Goal: Task Accomplishment & Management: Manage account settings

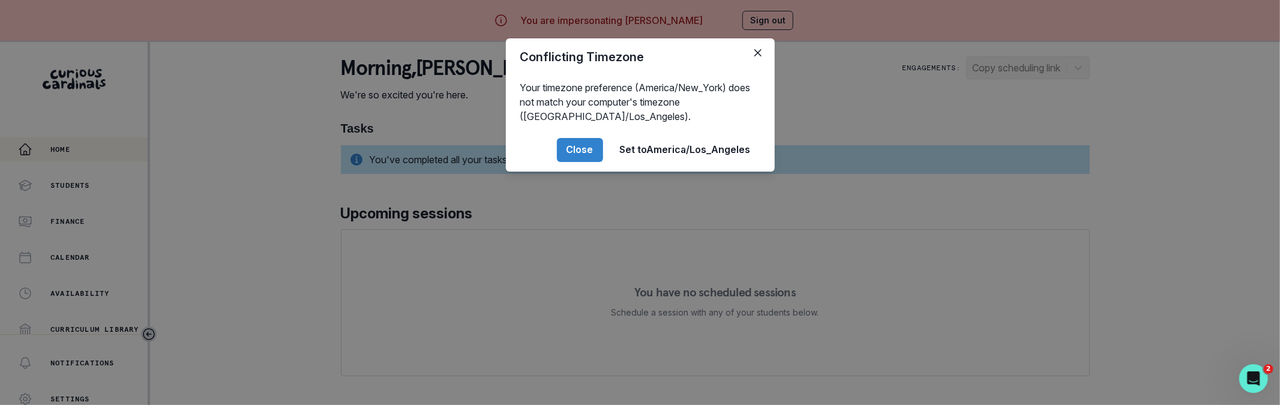
click at [589, 159] on button "Close" at bounding box center [580, 150] width 46 height 24
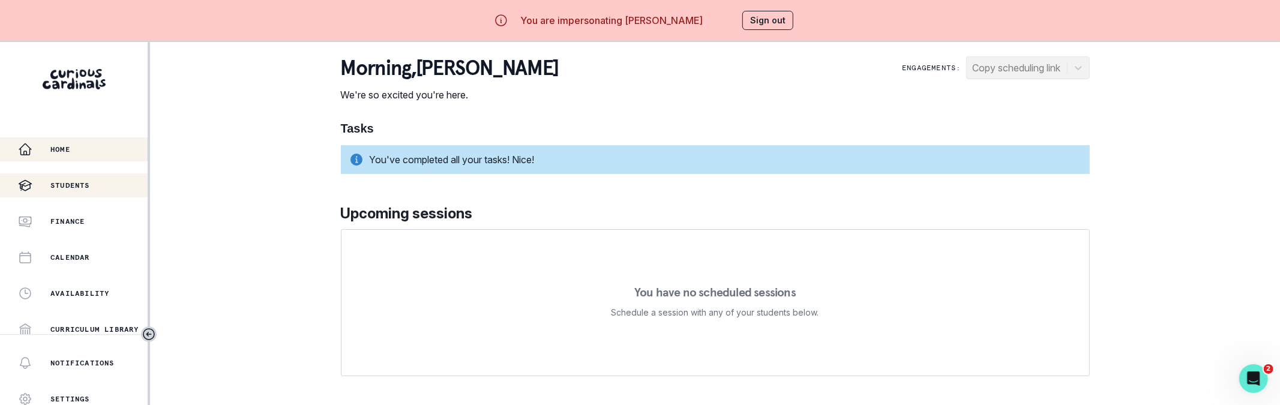
scroll to position [43, 0]
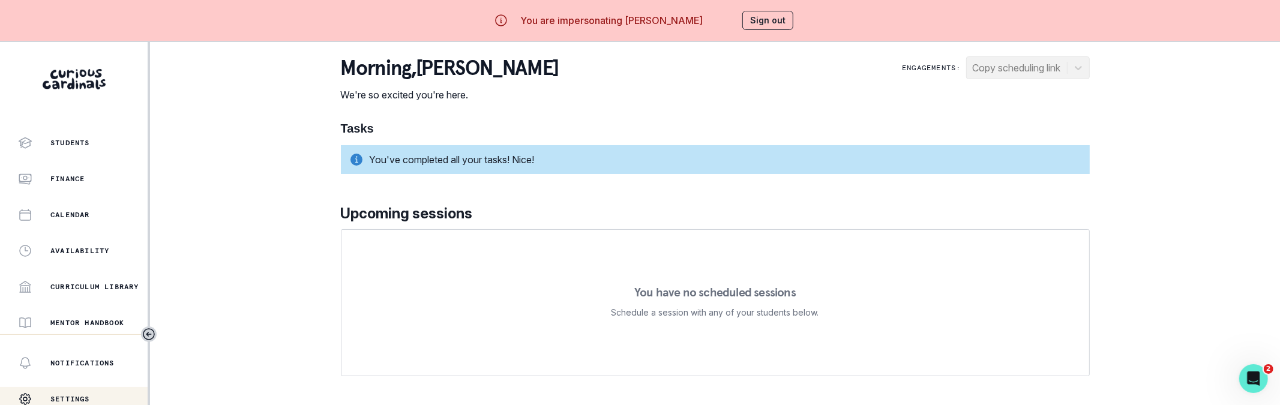
click at [88, 394] on p "Settings" at bounding box center [70, 399] width 40 height 10
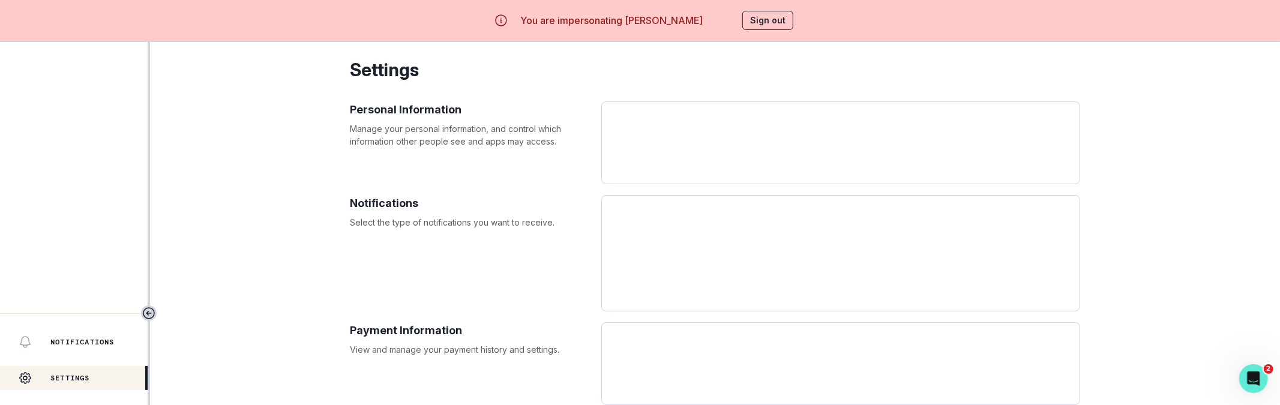
select select "America/New_York"
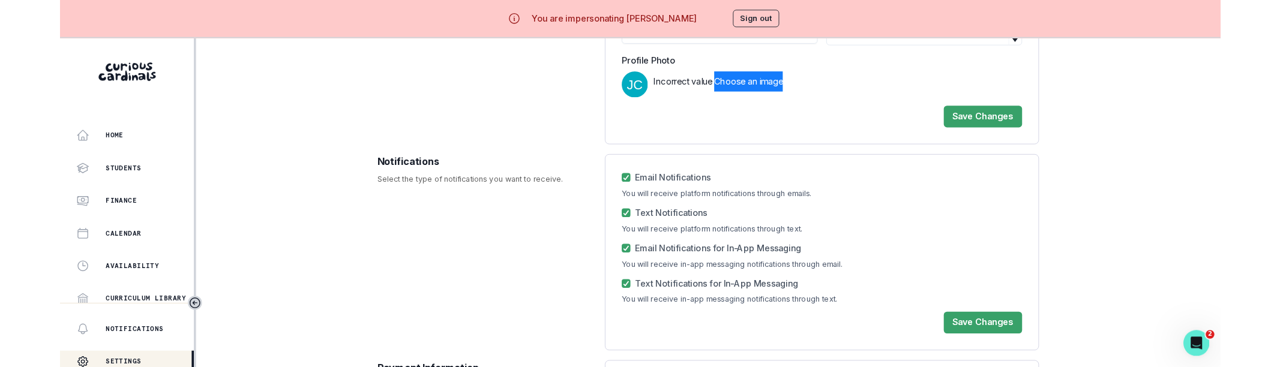
scroll to position [416, 0]
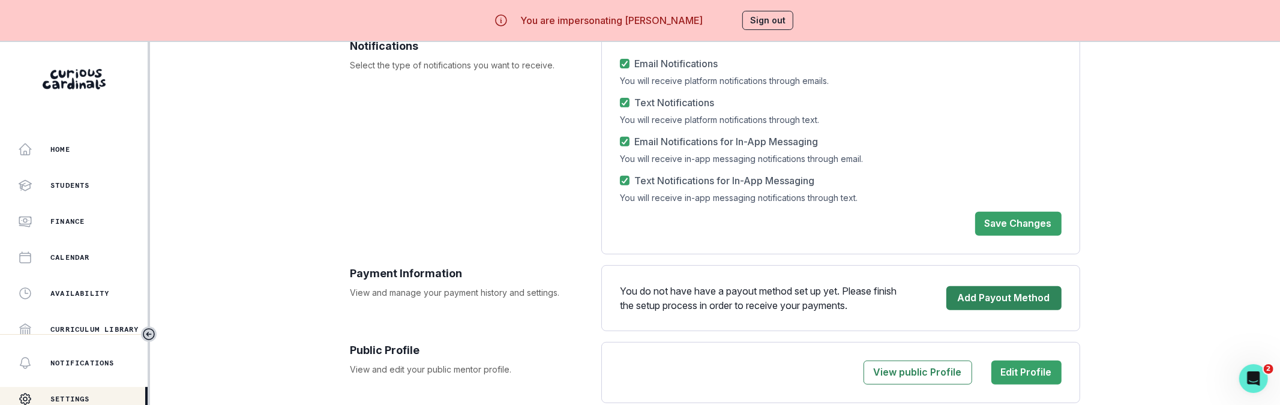
click at [1030, 301] on button "Add Payout Method" at bounding box center [1003, 298] width 115 height 24
click at [1036, 299] on button "Add Payout Method" at bounding box center [1003, 298] width 115 height 24
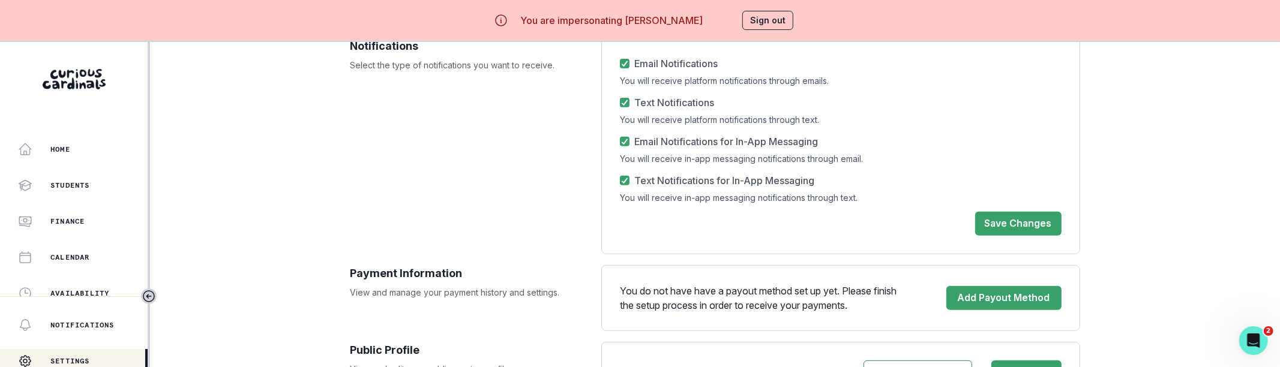
click at [295, 281] on div "Home Students Finance Calendar Availability Curriculum Library Mentor Handbook …" at bounding box center [640, 225] width 1280 height 367
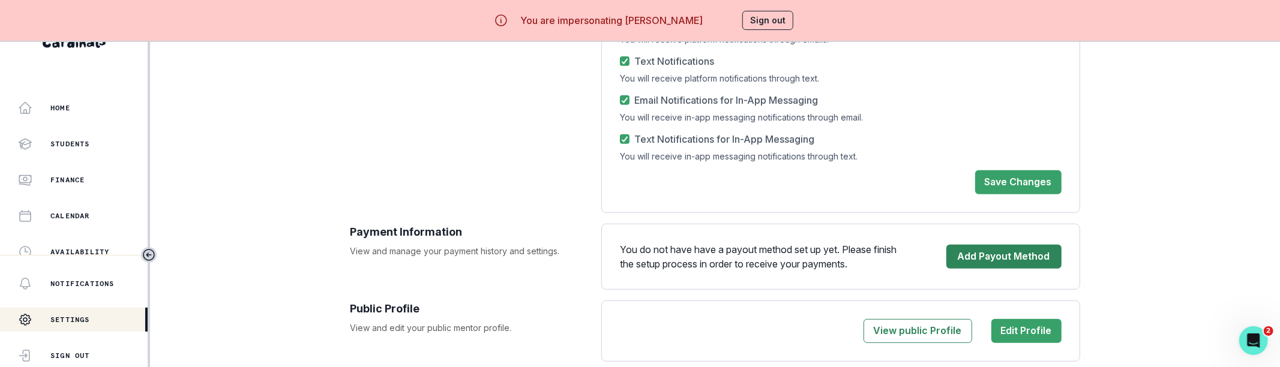
click at [967, 247] on button "Add Payout Method" at bounding box center [1003, 257] width 115 height 24
